Goal: Task Accomplishment & Management: Use online tool/utility

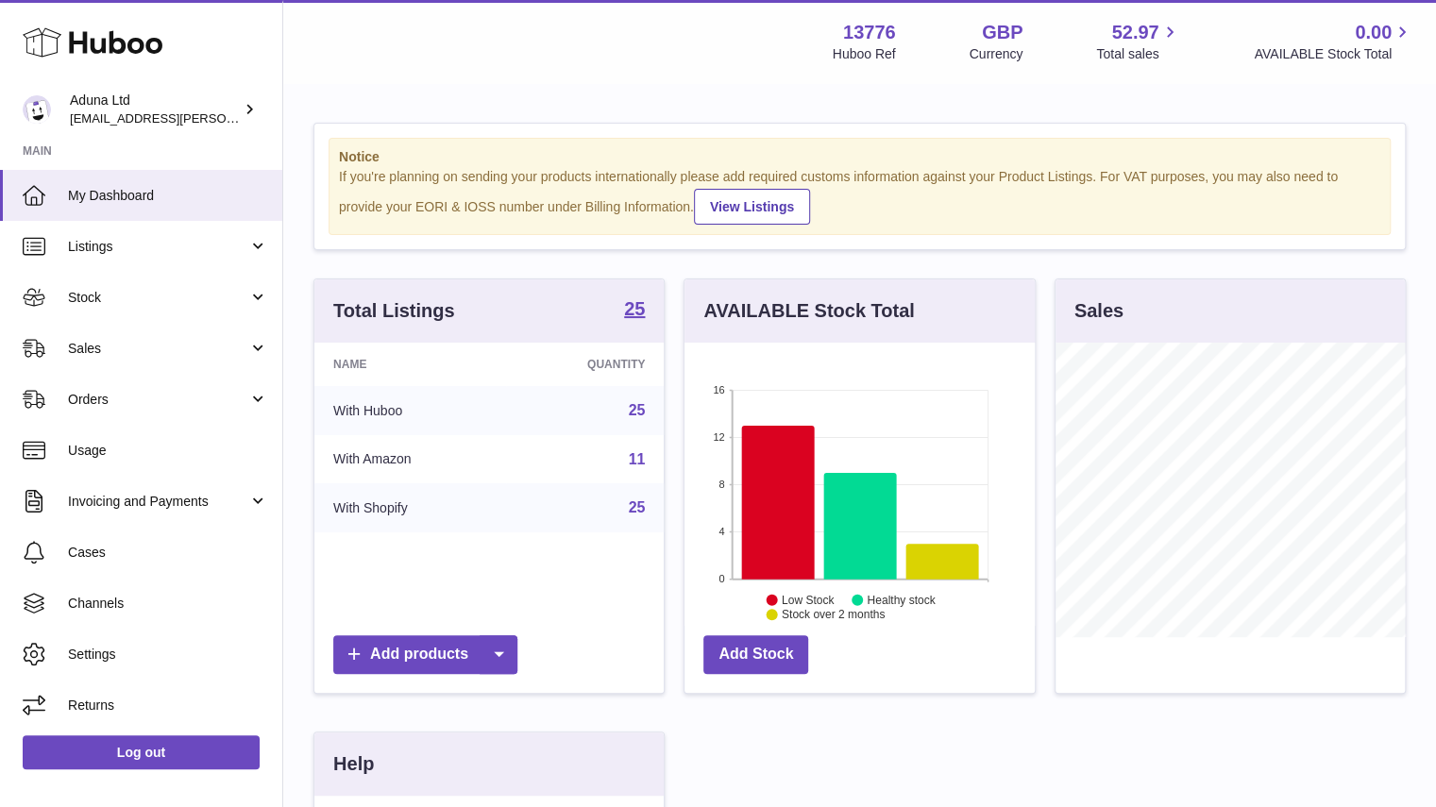
scroll to position [295, 350]
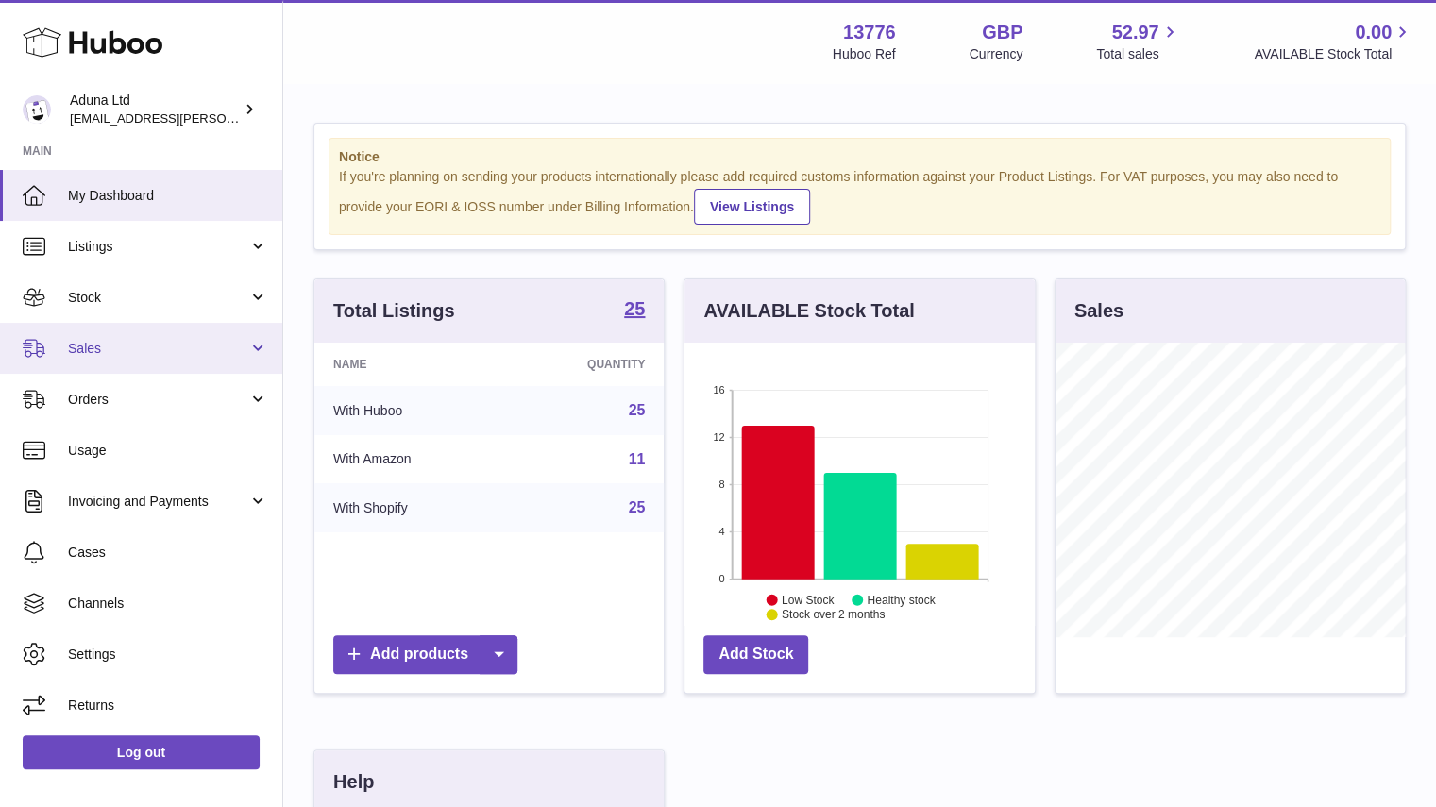
click at [200, 351] on span "Sales" at bounding box center [158, 349] width 180 height 18
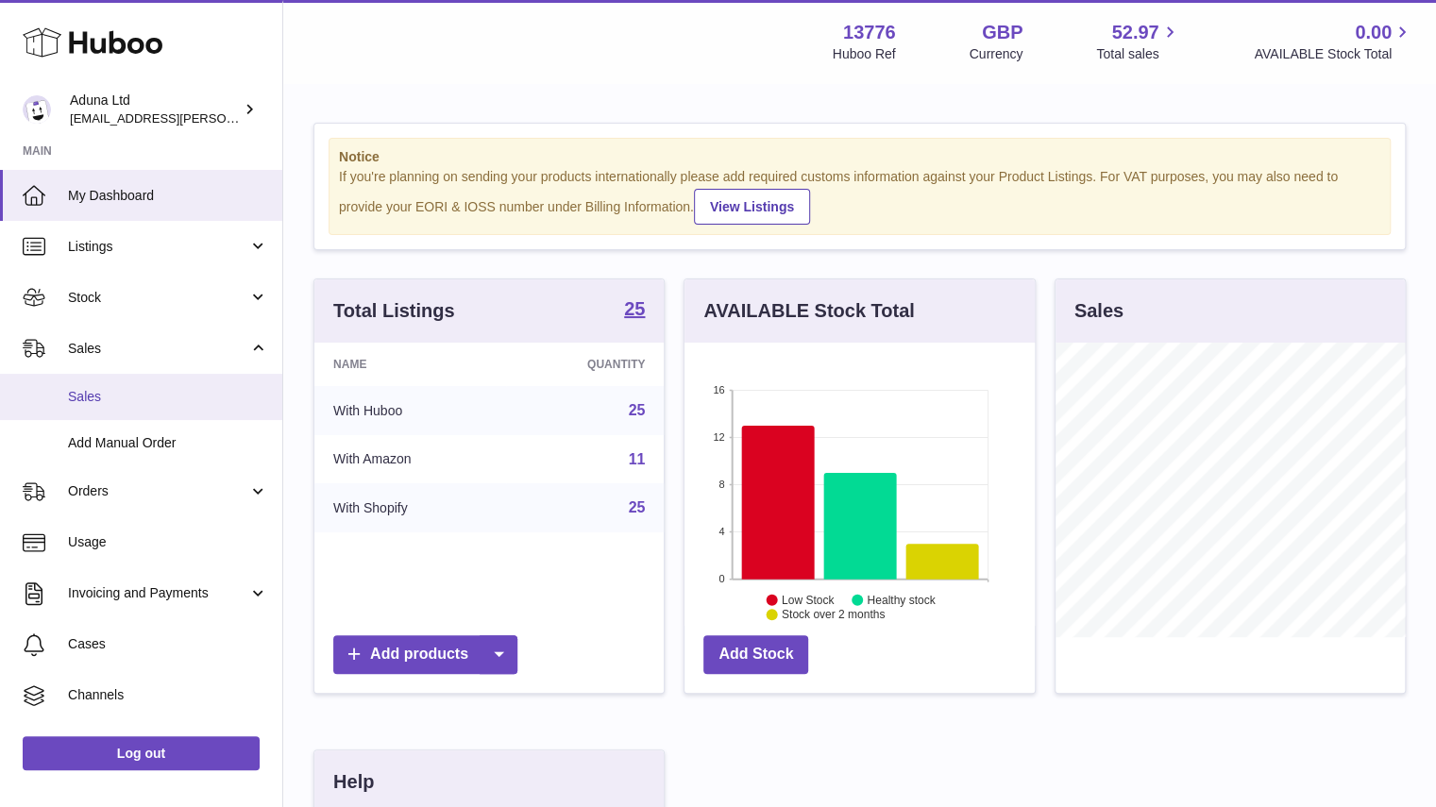
click at [218, 413] on link "Sales" at bounding box center [141, 397] width 282 height 46
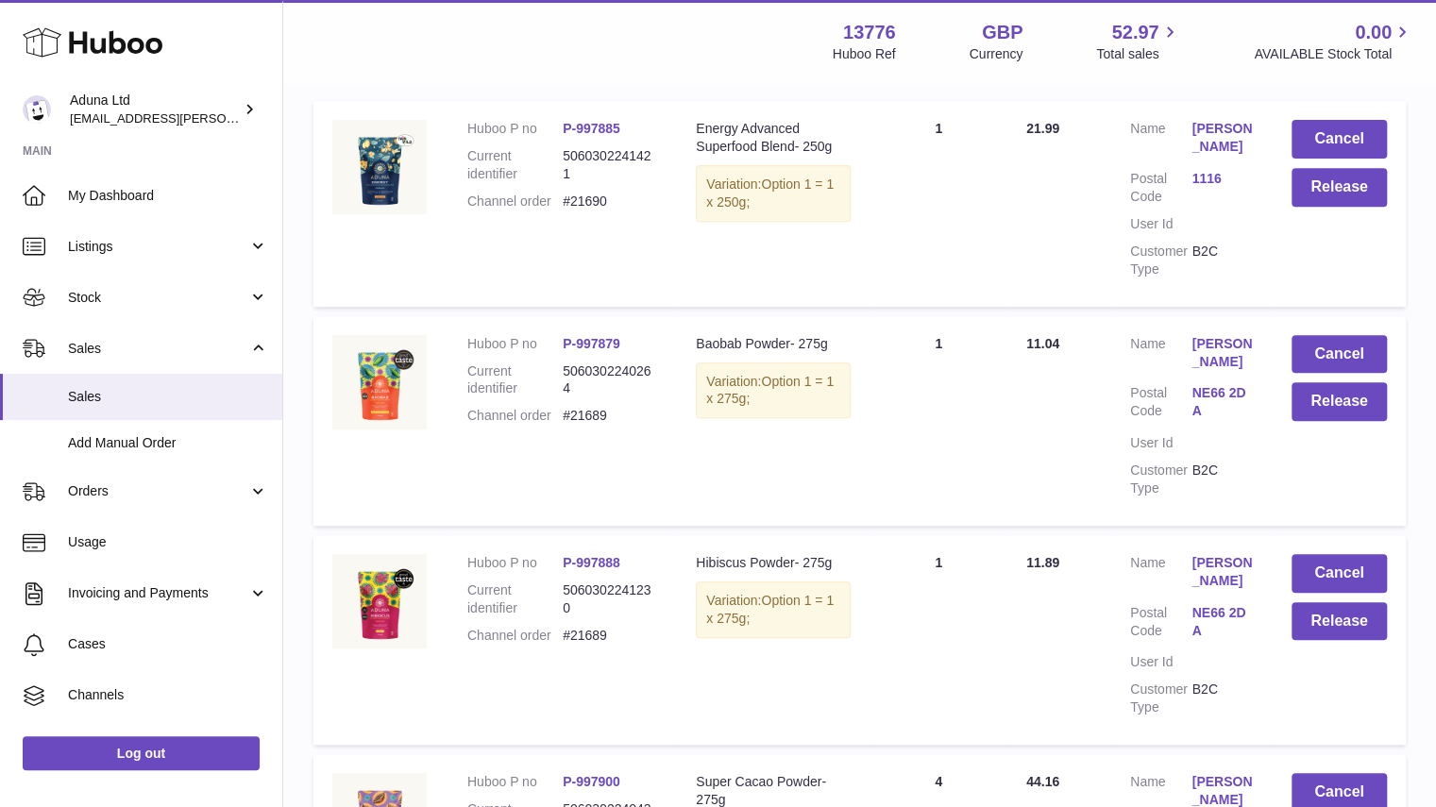
scroll to position [313, 0]
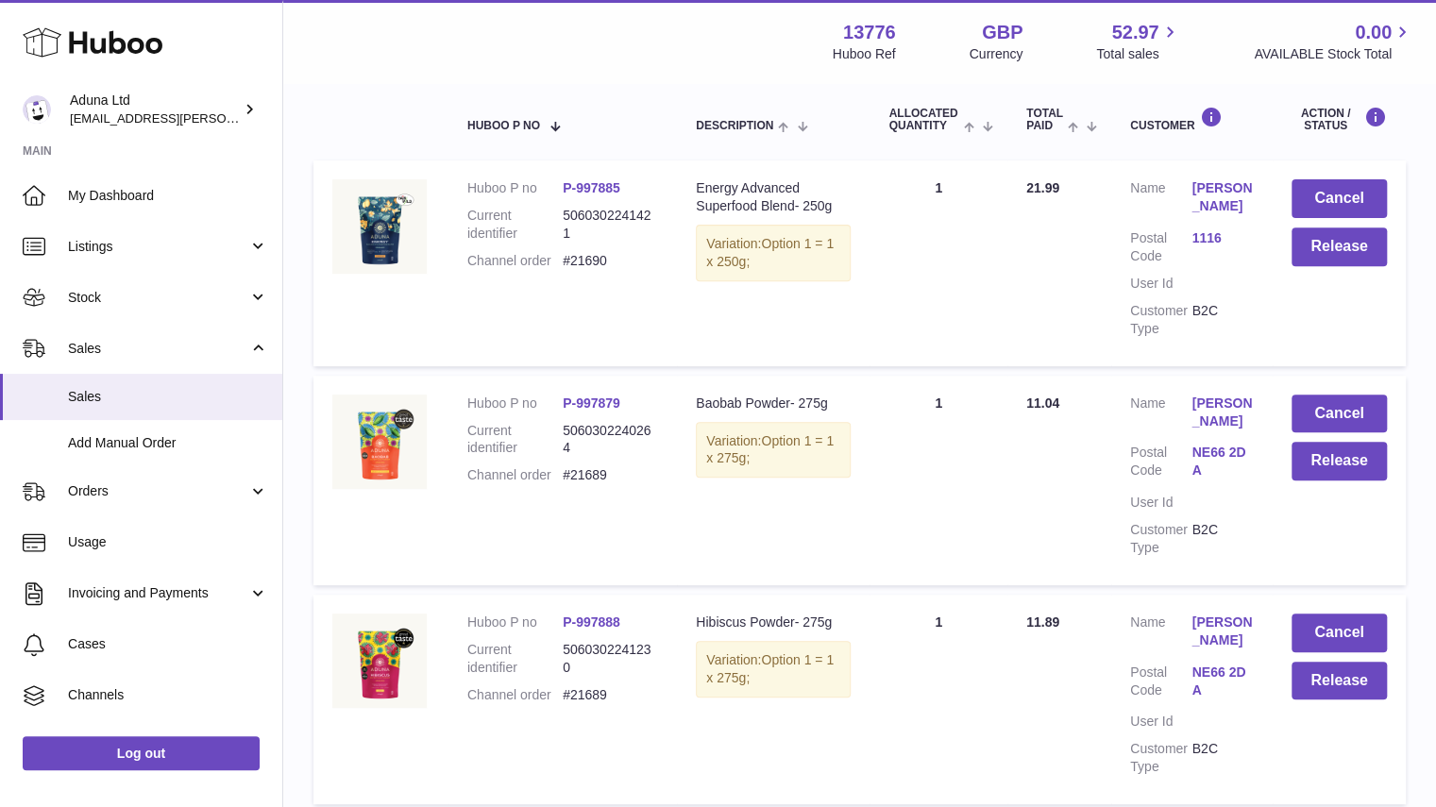
click at [1204, 186] on link "Péter Járási" at bounding box center [1221, 197] width 61 height 36
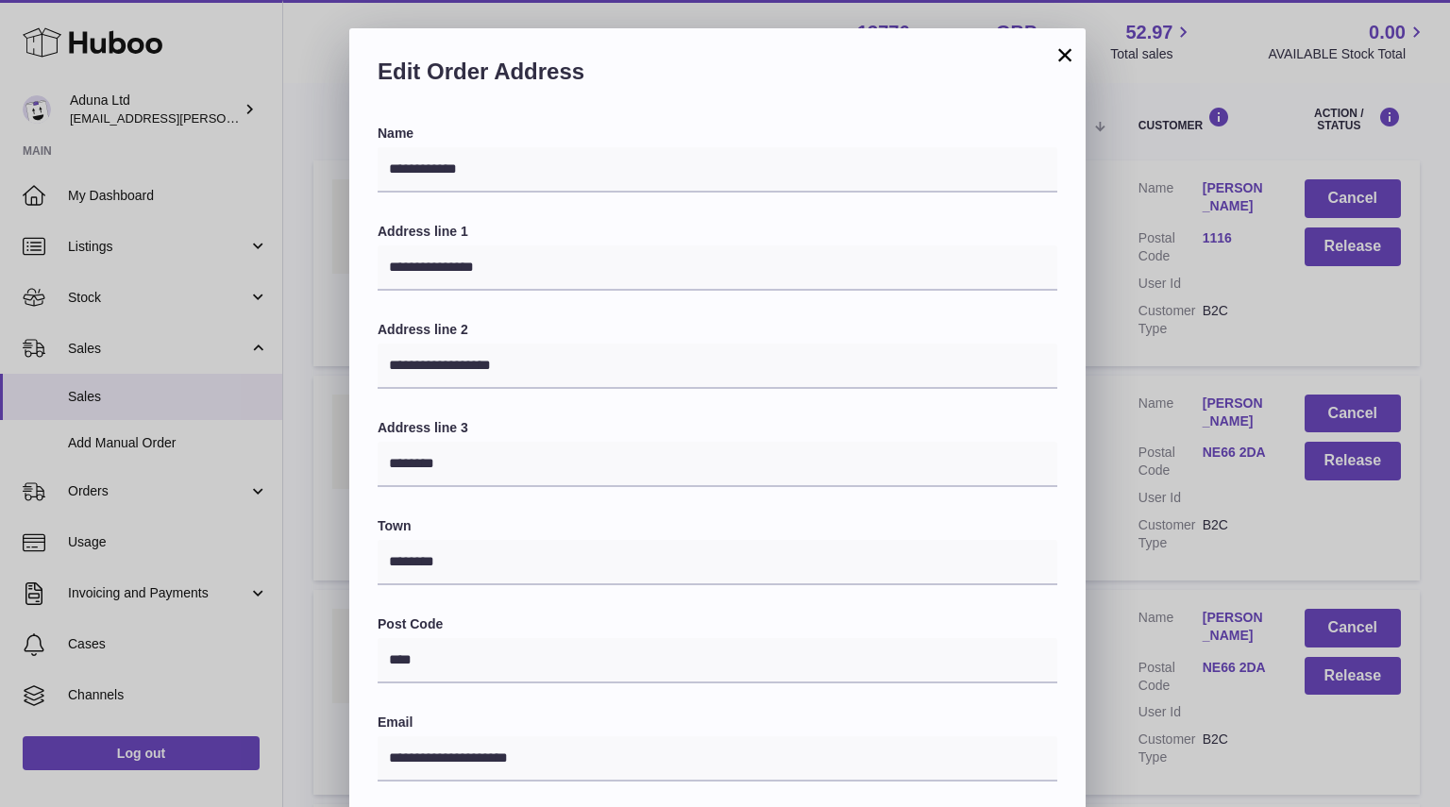
click at [1061, 57] on button "×" at bounding box center [1065, 54] width 23 height 23
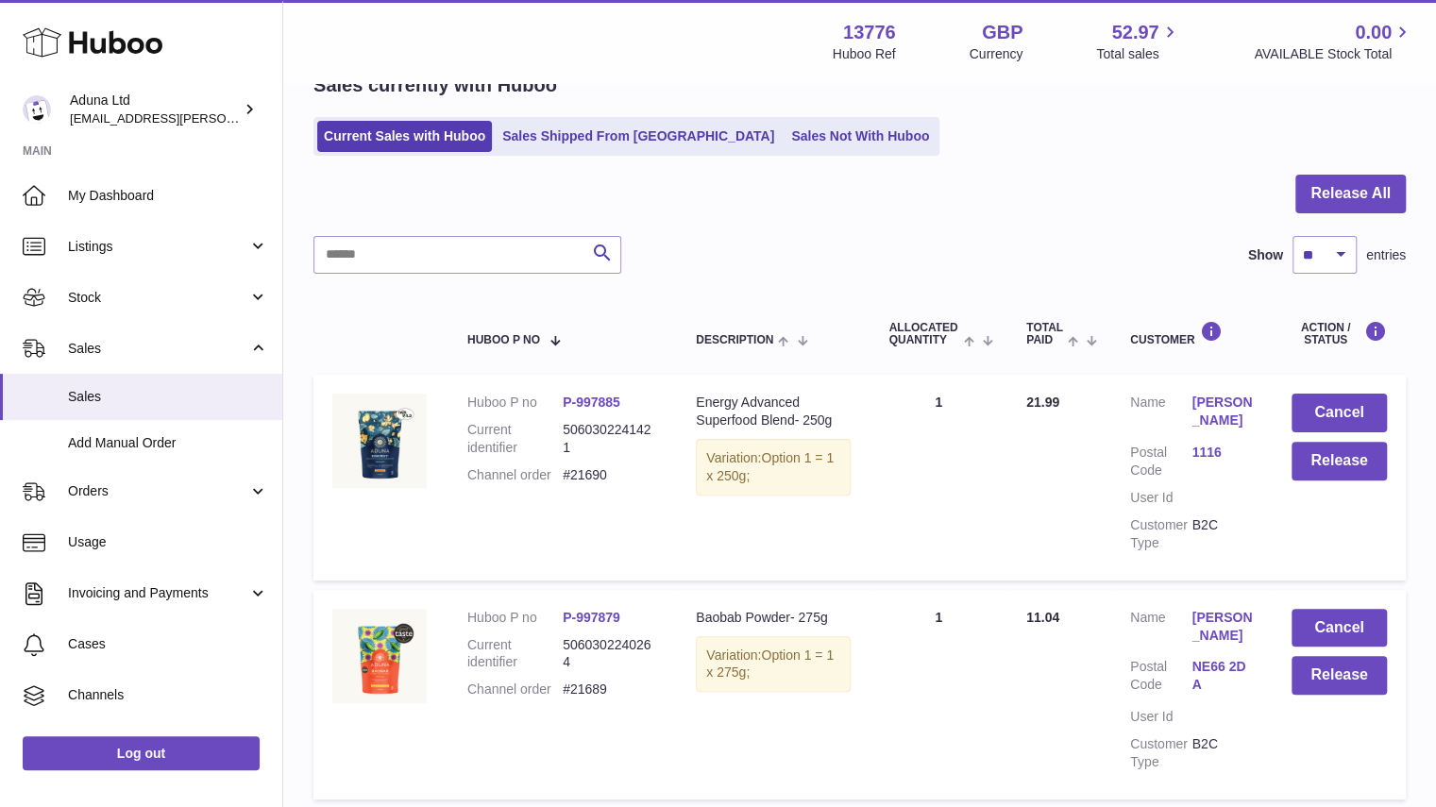
scroll to position [0, 0]
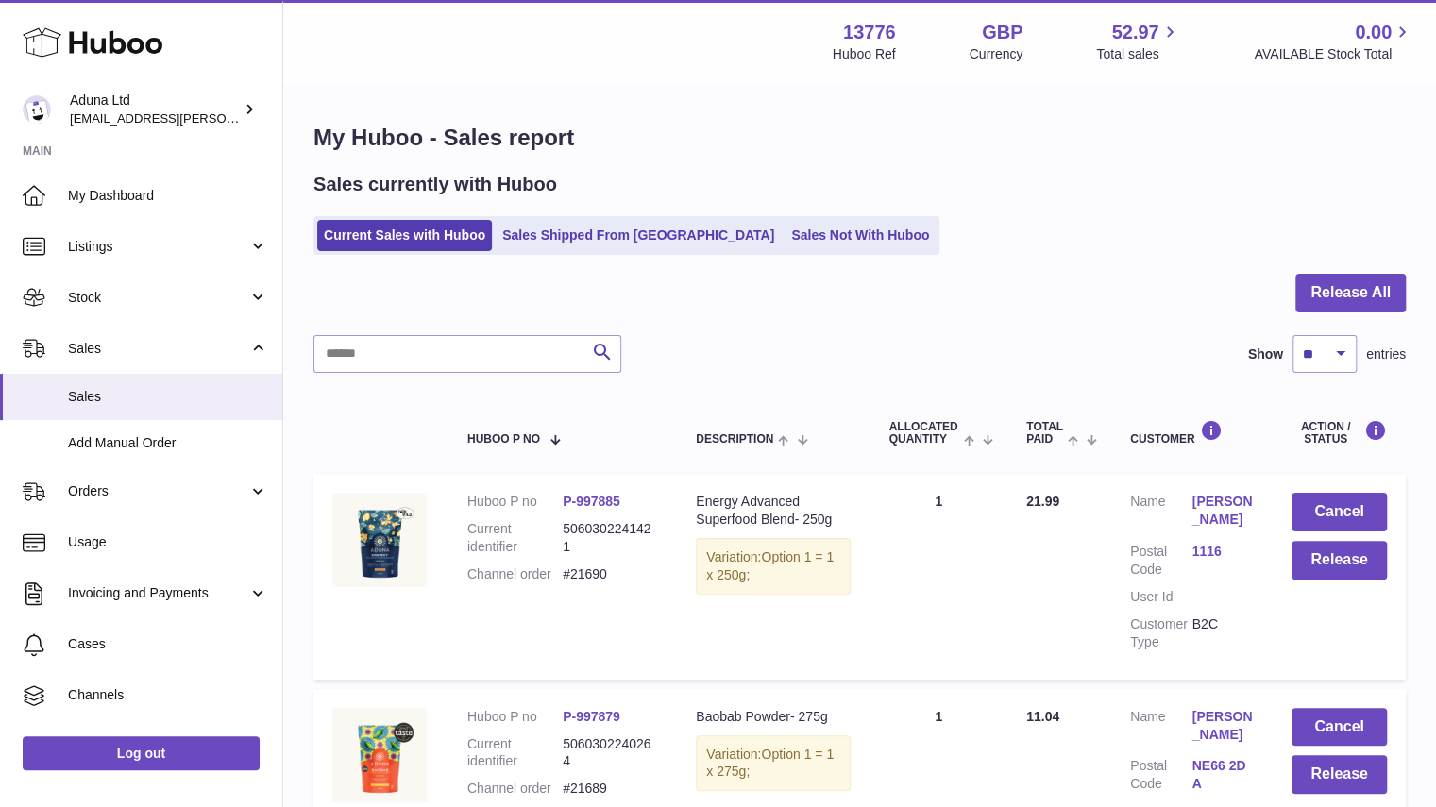
click at [742, 211] on div "Sales currently with Huboo Current Sales with Huboo Sales Shipped From Huboo Sa…" at bounding box center [859, 213] width 1092 height 83
click at [744, 219] on ul "Current Sales with Huboo Sales Shipped From Huboo Sales Not With Huboo" at bounding box center [626, 235] width 626 height 39
click at [784, 226] on link "Sales Not With Huboo" at bounding box center [859, 235] width 151 height 31
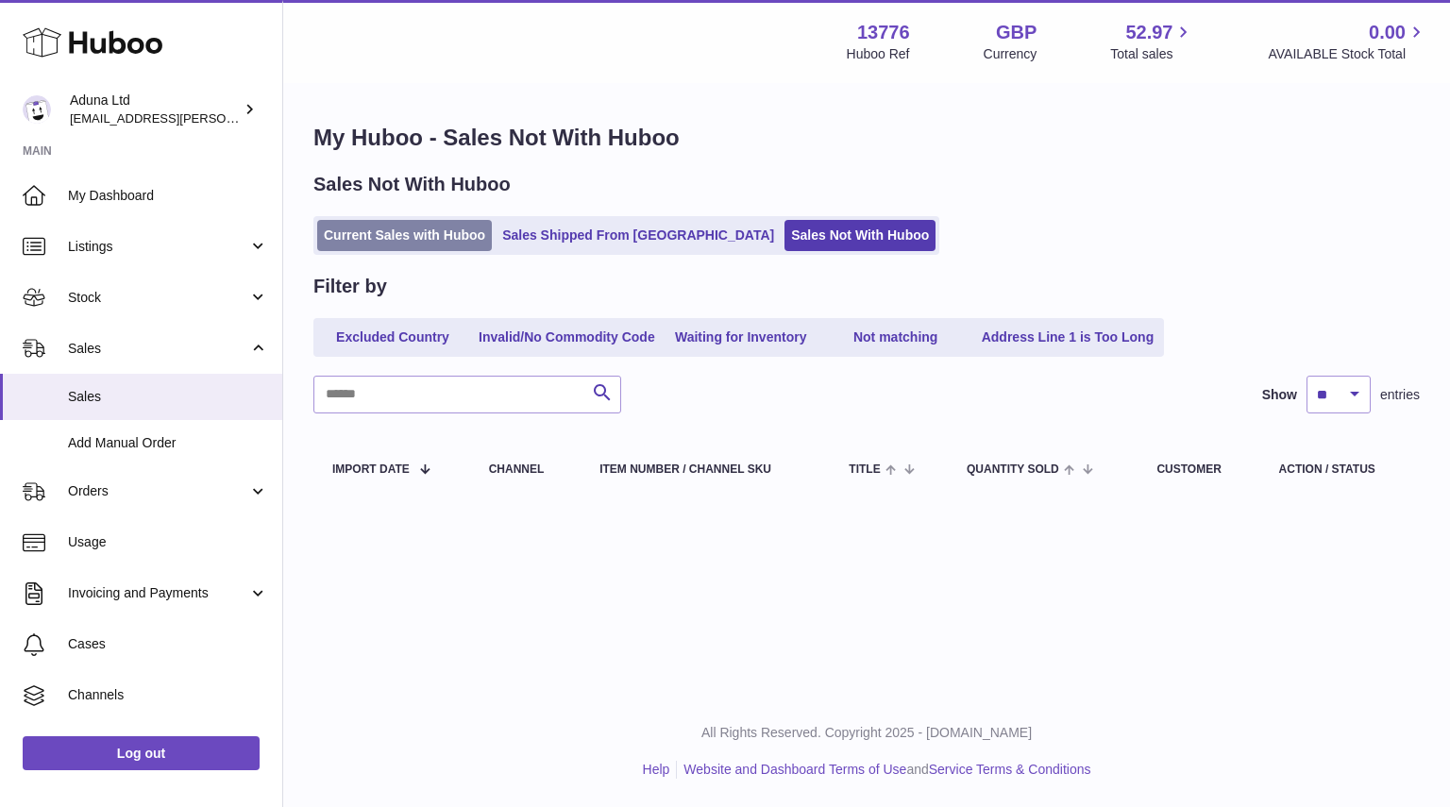
click at [421, 224] on link "Current Sales with Huboo" at bounding box center [404, 235] width 175 height 31
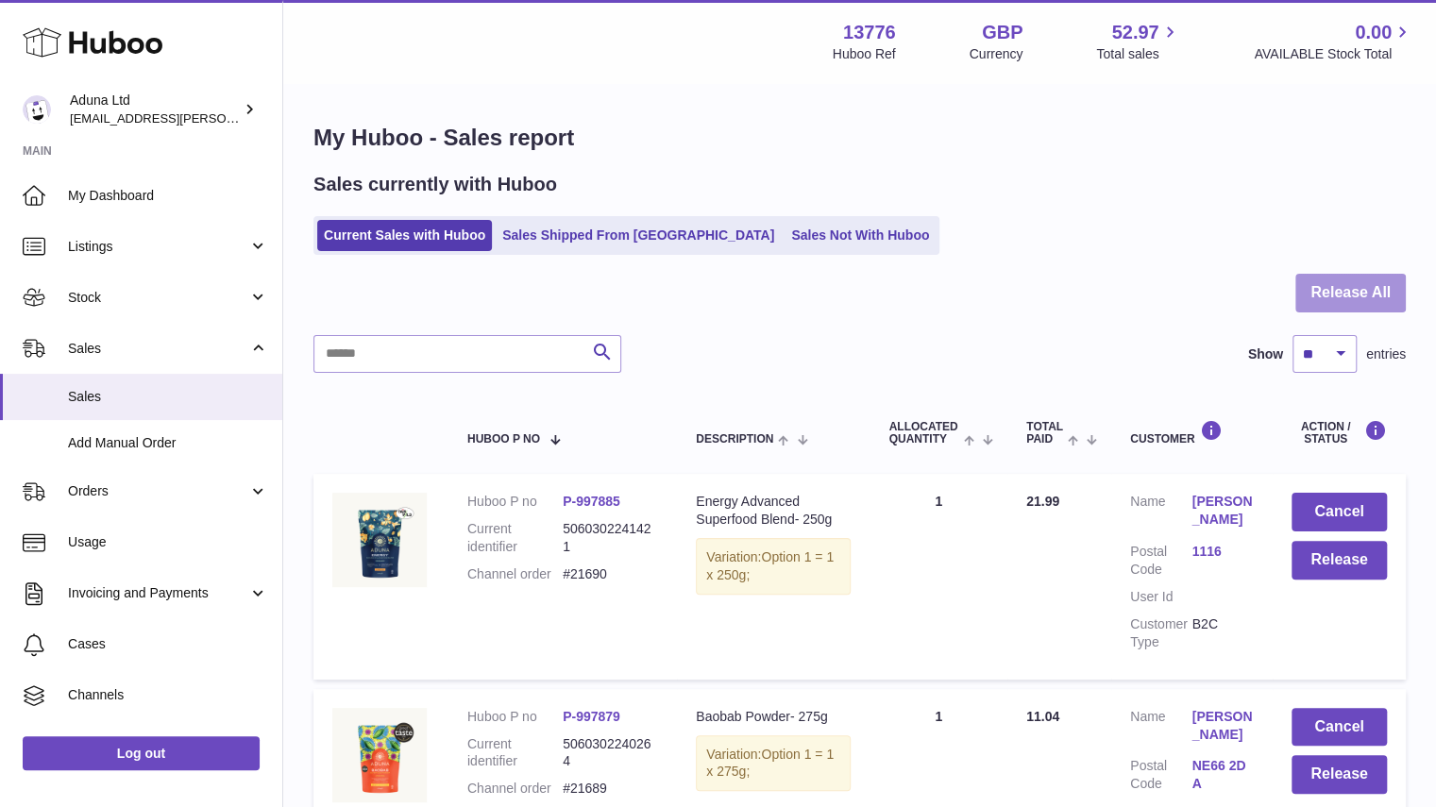
click at [1326, 296] on button "Release All" at bounding box center [1350, 293] width 110 height 39
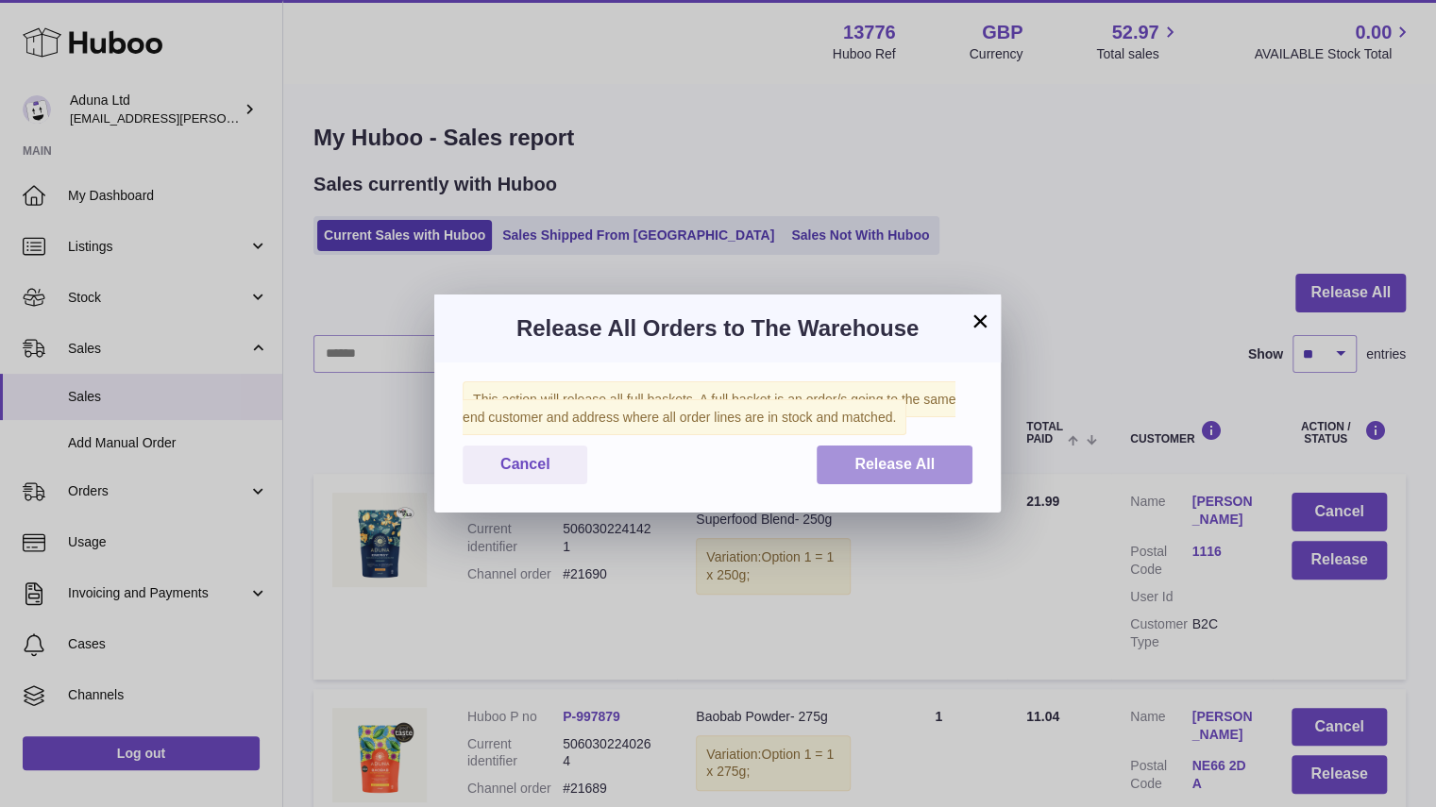
click at [876, 481] on button "Release All" at bounding box center [895, 465] width 156 height 39
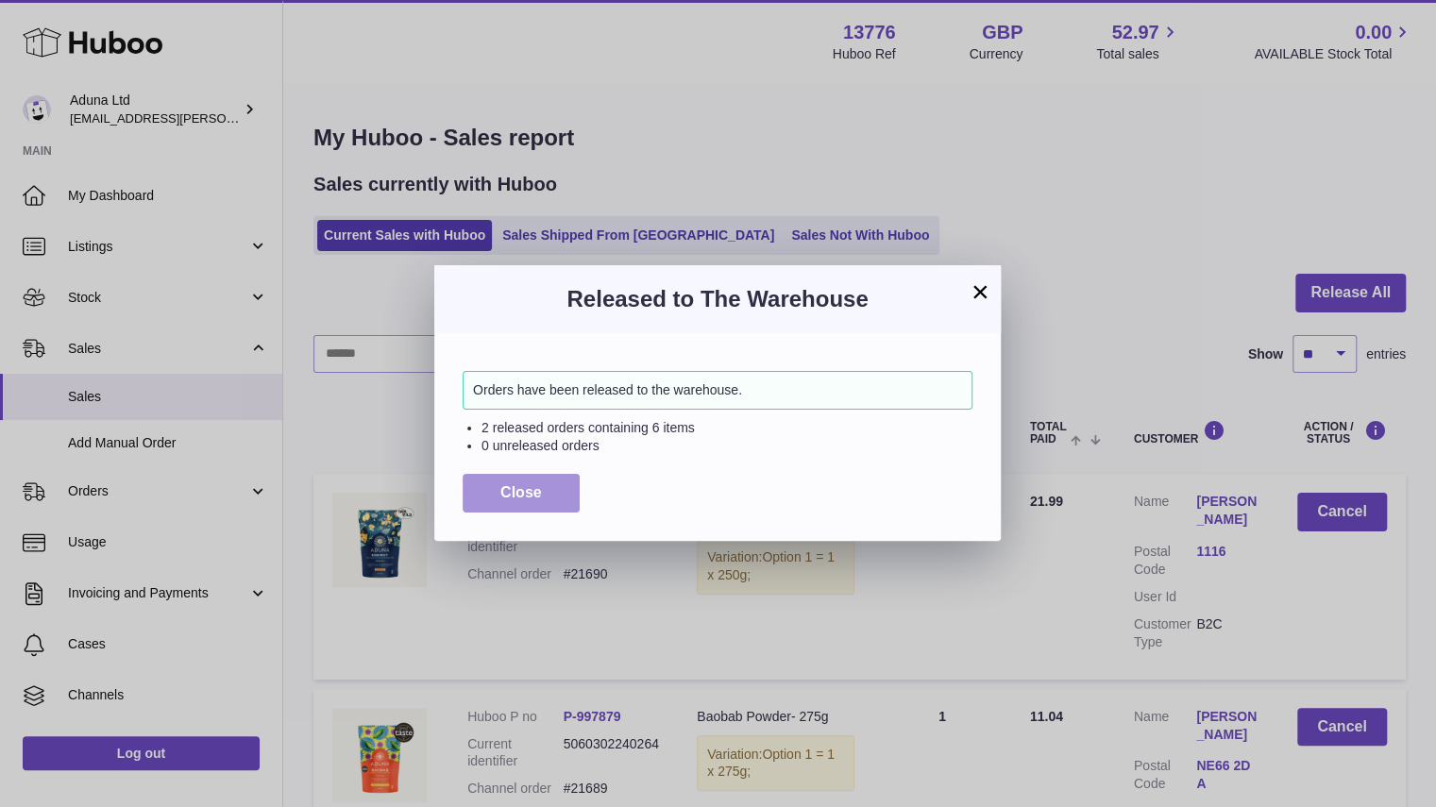
click at [504, 496] on span "Close" at bounding box center [521, 492] width 42 height 16
